Goal: Task Accomplishment & Management: Use online tool/utility

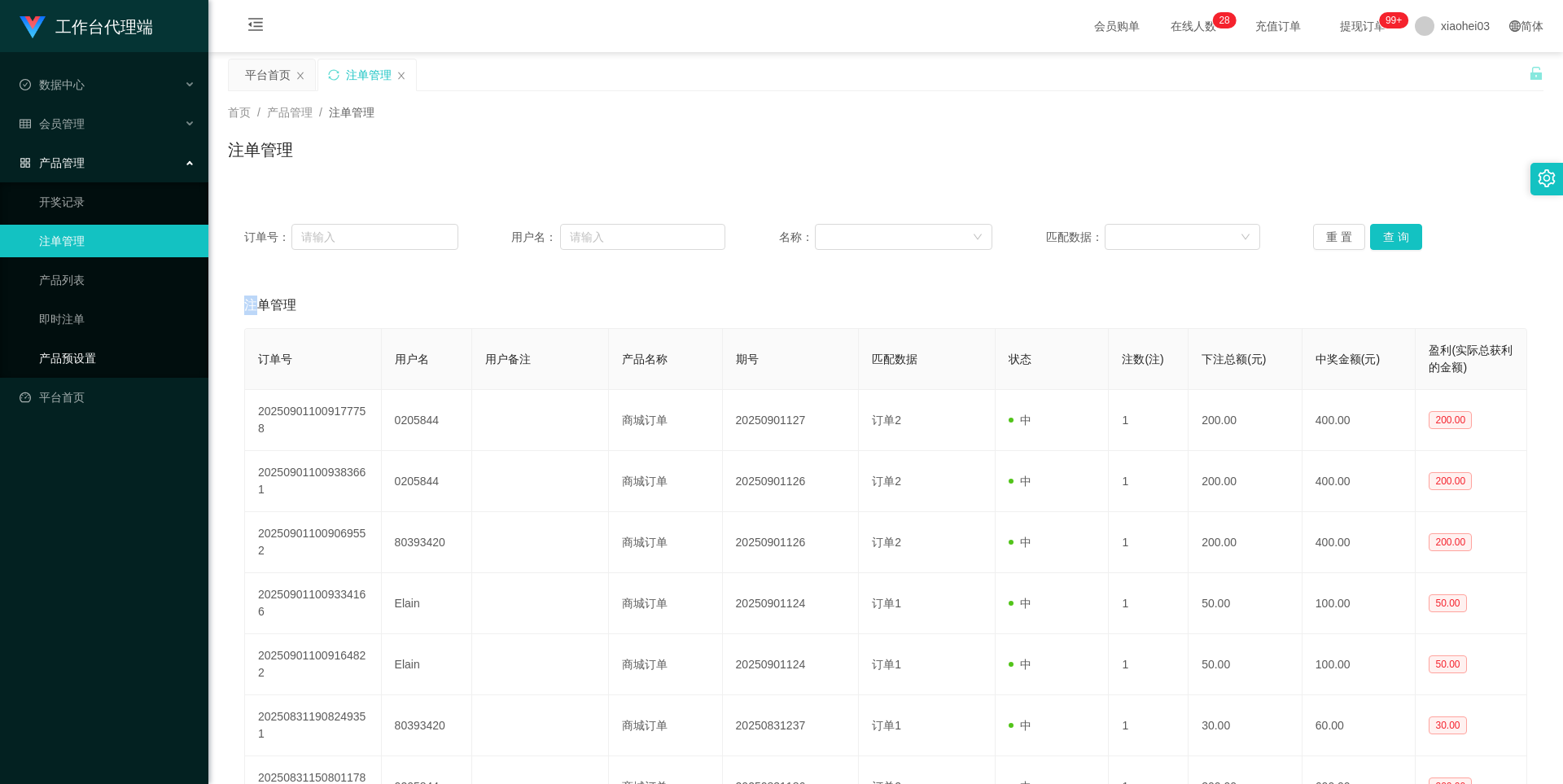
click at [76, 359] on link "产品预设置" at bounding box center [117, 358] width 156 height 32
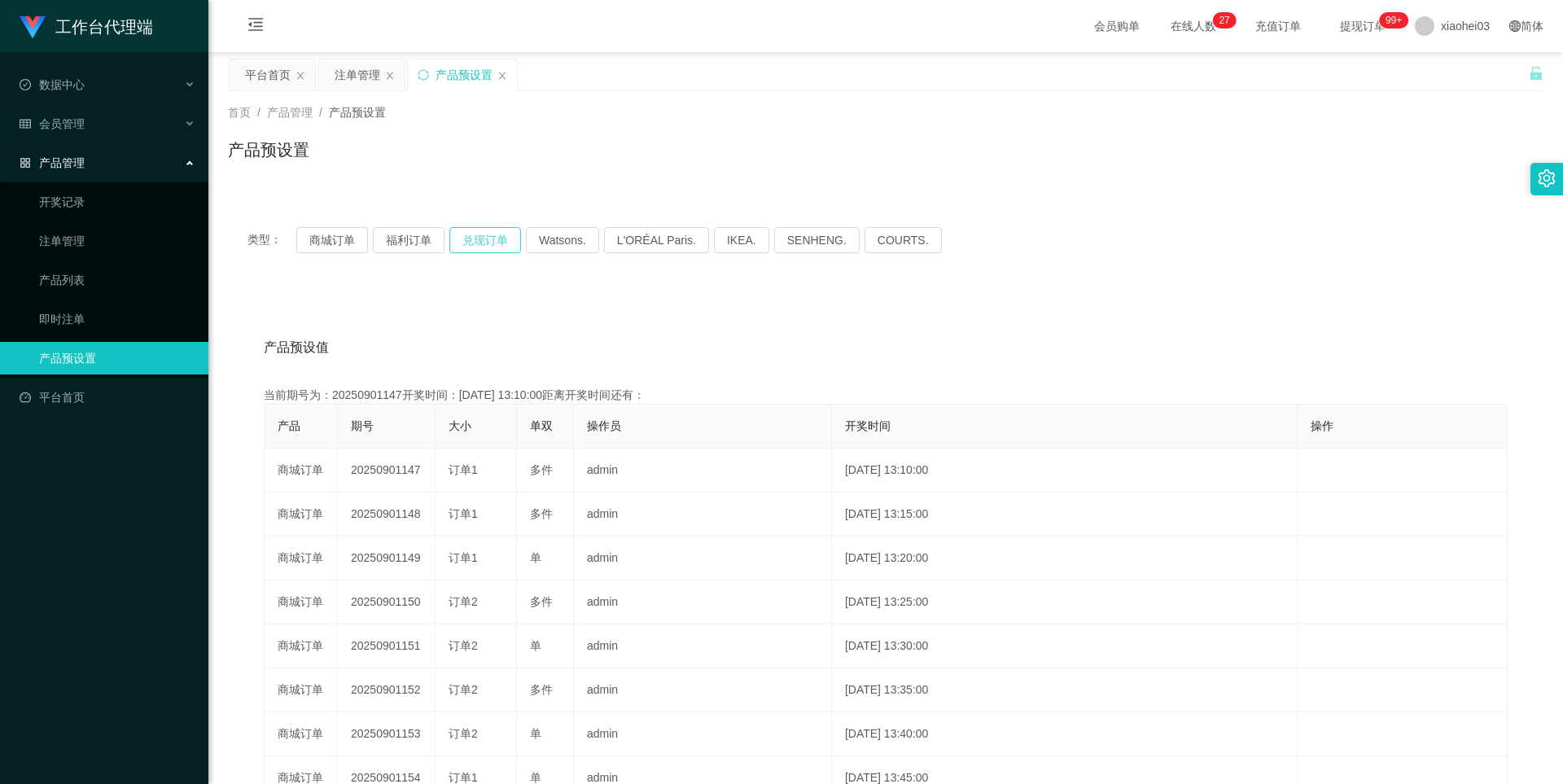
click at [469, 239] on button "兑现订单" at bounding box center [485, 240] width 71 height 26
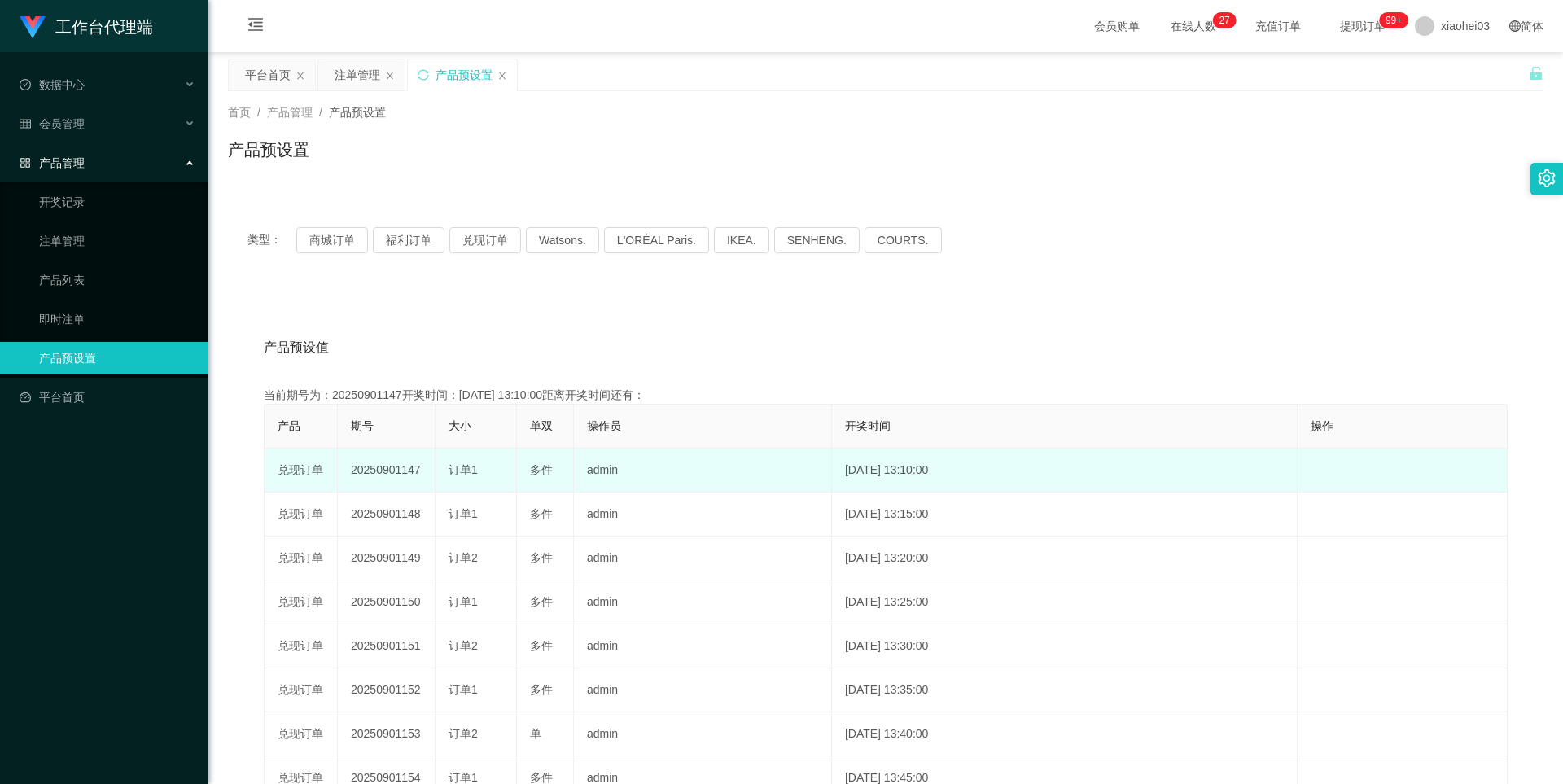
click at [398, 476] on td "20250901147" at bounding box center [387, 470] width 98 height 44
copy td "20250901147"
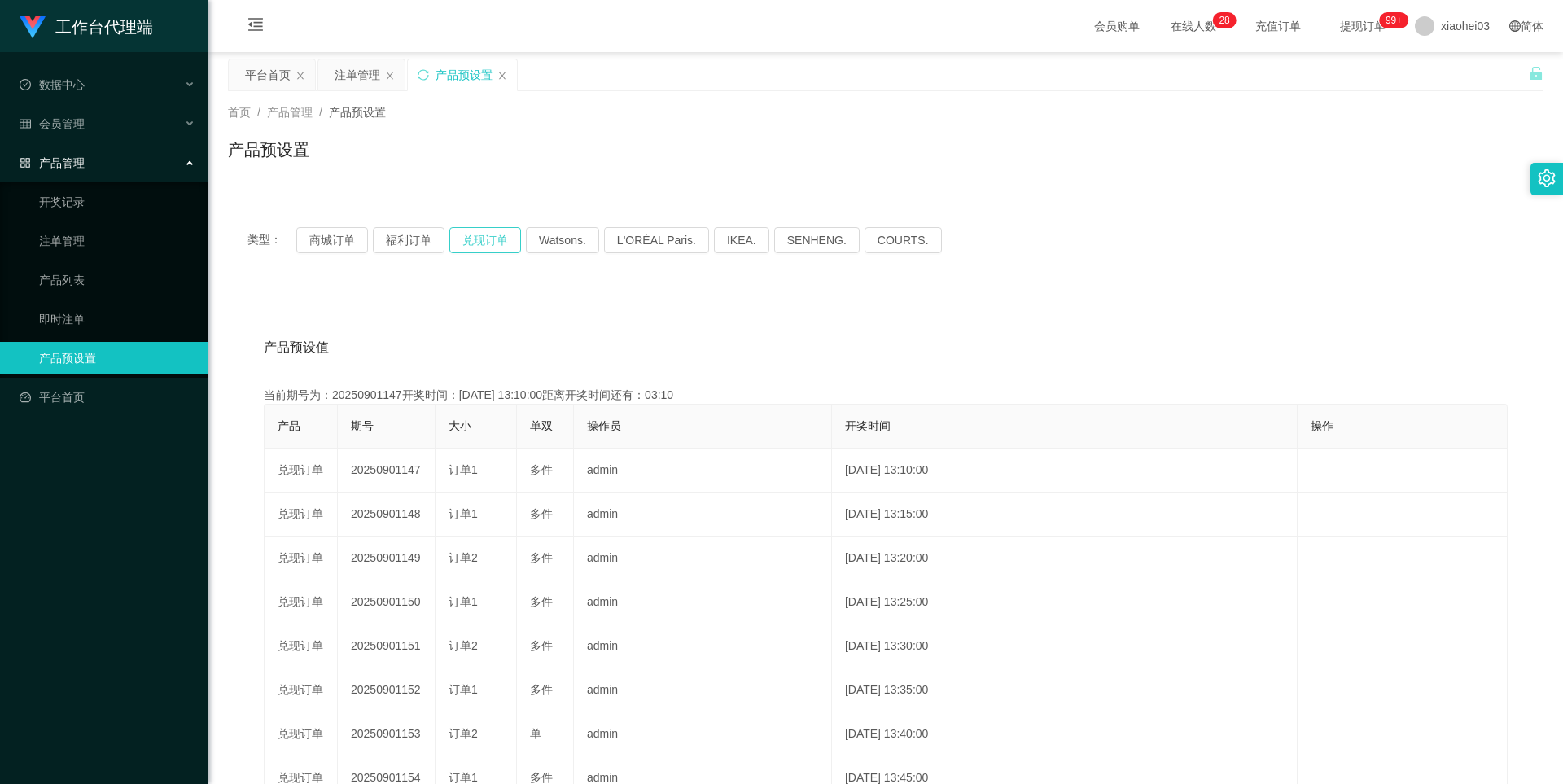
click at [463, 234] on button "兑现订单" at bounding box center [485, 240] width 71 height 26
